Goal: Task Accomplishment & Management: Complete application form

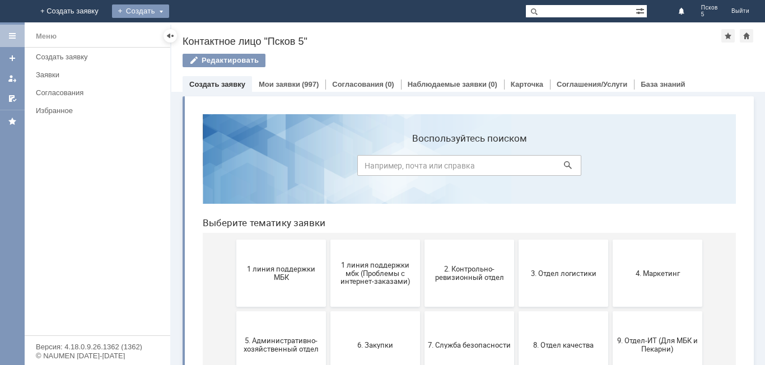
click at [169, 11] on div "Создать" at bounding box center [140, 10] width 57 height 13
click at [199, 38] on link "Заявка" at bounding box center [156, 33] width 85 height 13
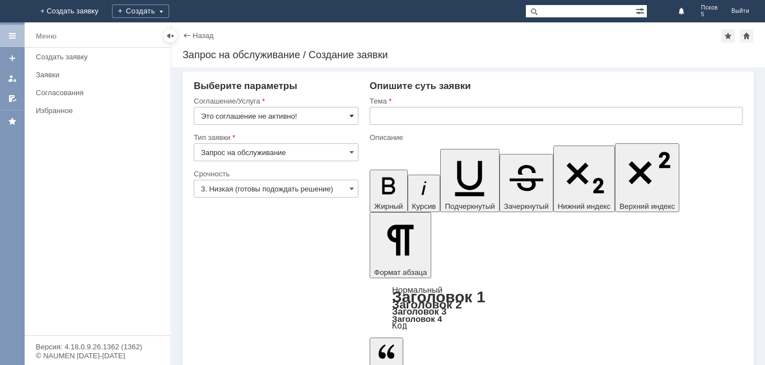
click at [350, 116] on span at bounding box center [352, 115] width 4 height 9
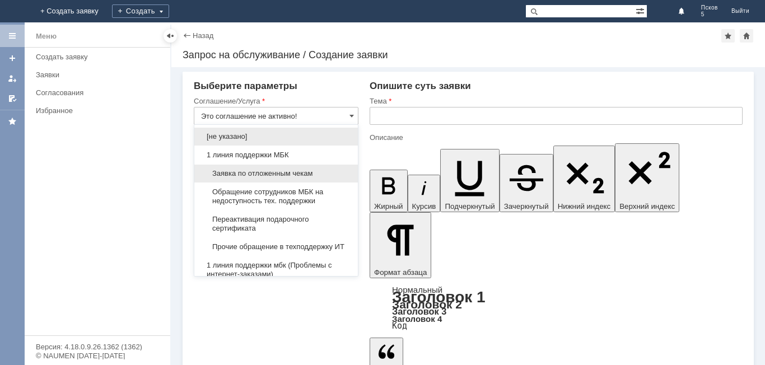
click at [239, 173] on span "Заявка по отложенным чекам" at bounding box center [276, 173] width 150 height 9
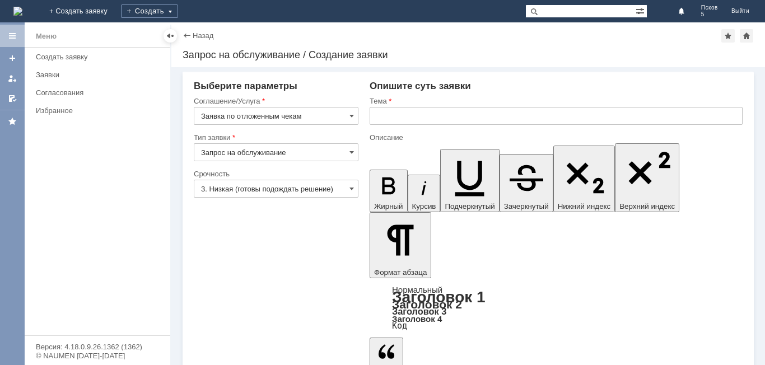
type input "Заявка по отложенным чекам"
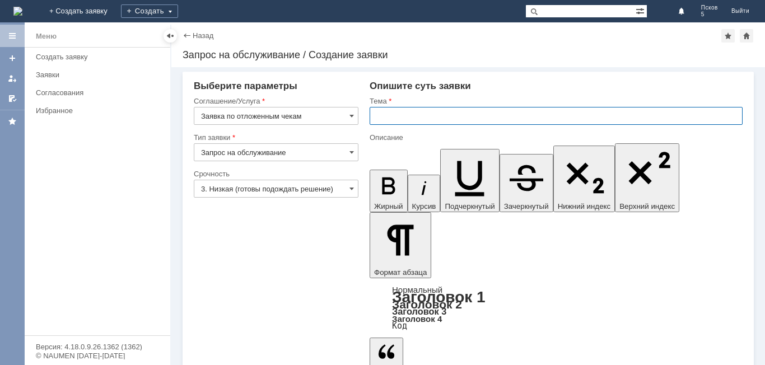
click at [380, 114] on input "text" at bounding box center [556, 116] width 373 height 18
type input "Удалить чек"
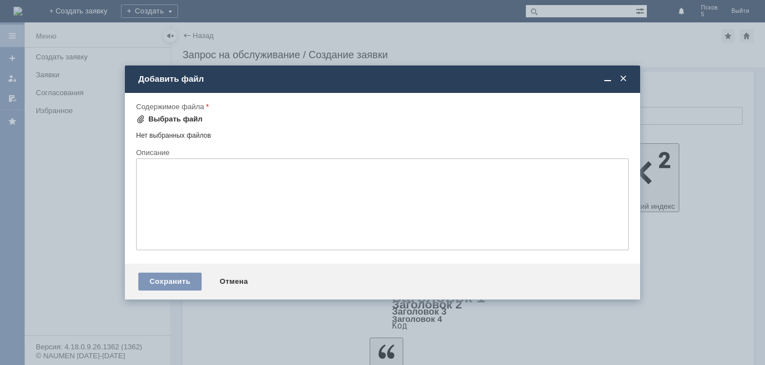
click at [169, 118] on div "Выбрать файл" at bounding box center [175, 119] width 54 height 9
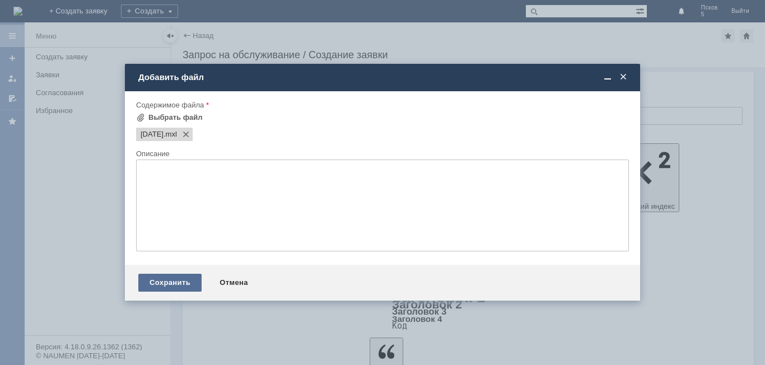
click at [174, 281] on div "Сохранить" at bounding box center [169, 283] width 63 height 18
